Goal: Check status: Check status

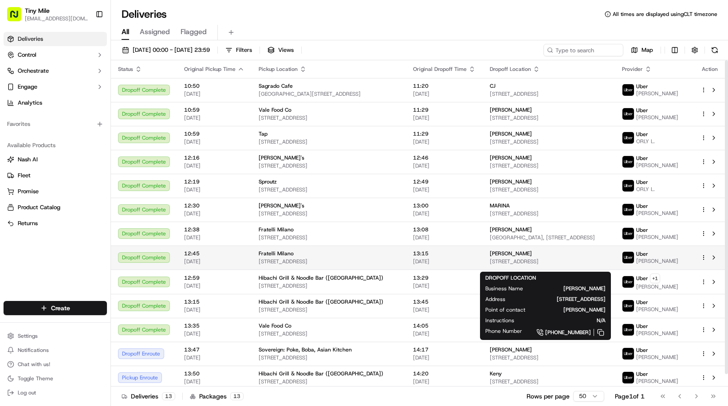
click at [527, 264] on span "[STREET_ADDRESS]" at bounding box center [549, 261] width 118 height 7
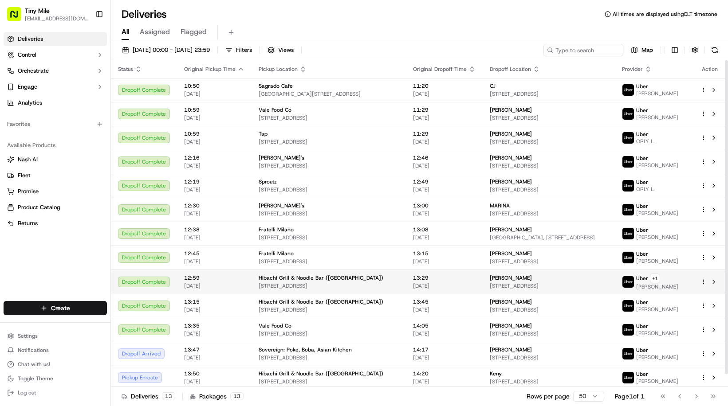
click at [483, 288] on td "[PERSON_NAME] [STREET_ADDRESS]" at bounding box center [549, 282] width 133 height 24
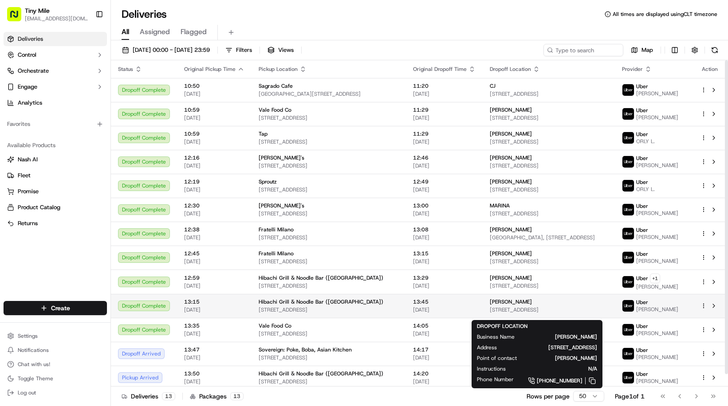
click at [587, 313] on span "[STREET_ADDRESS]" at bounding box center [549, 309] width 118 height 7
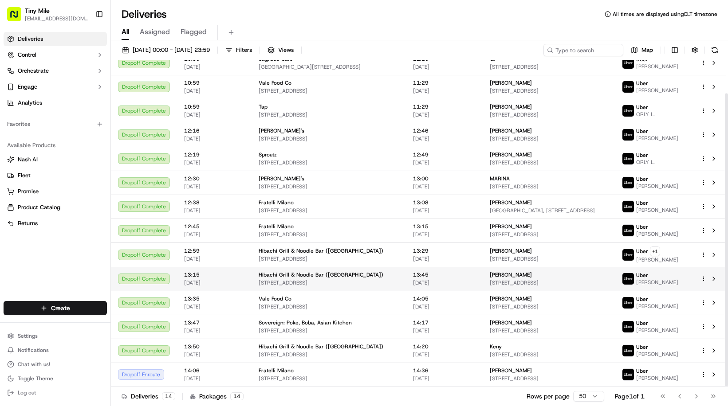
scroll to position [37, 0]
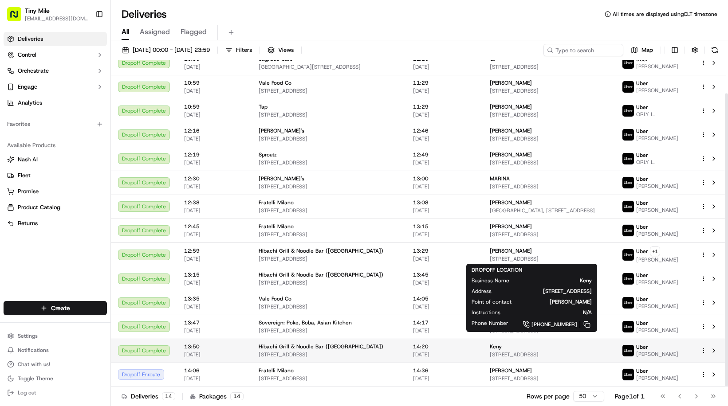
click at [515, 345] on div "Keny" at bounding box center [549, 346] width 118 height 7
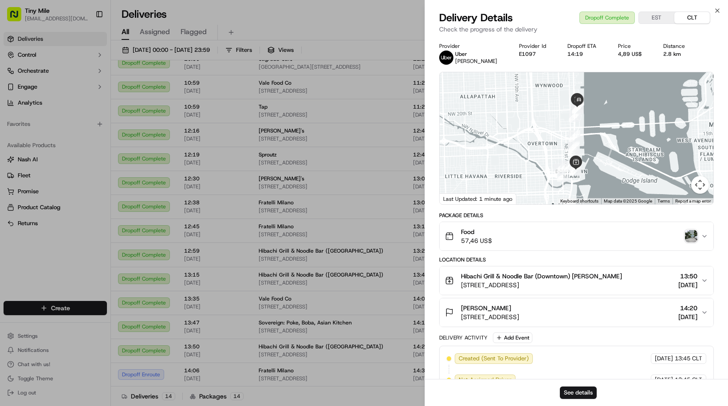
click at [688, 236] on img "button" at bounding box center [691, 236] width 12 height 12
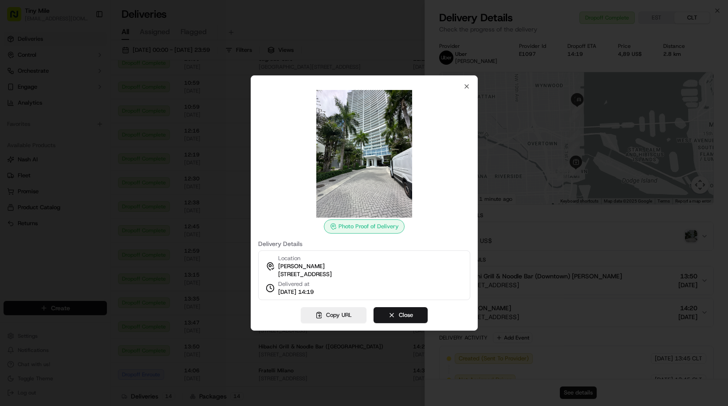
drag, startPoint x: 543, startPoint y: 147, endPoint x: 479, endPoint y: 22, distance: 140.8
click at [543, 146] on div at bounding box center [364, 203] width 728 height 406
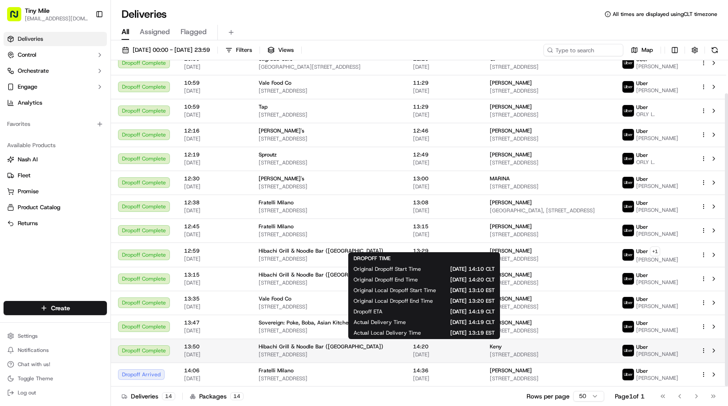
click at [432, 348] on div "14:20 [DATE]" at bounding box center [444, 350] width 63 height 15
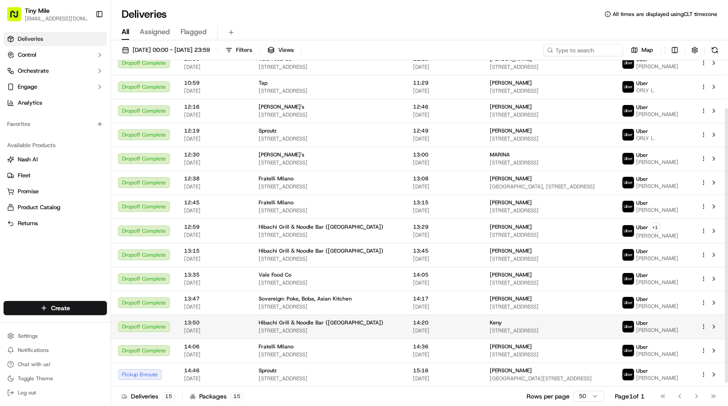
scroll to position [61, 0]
